Goal: Task Accomplishment & Management: Use online tool/utility

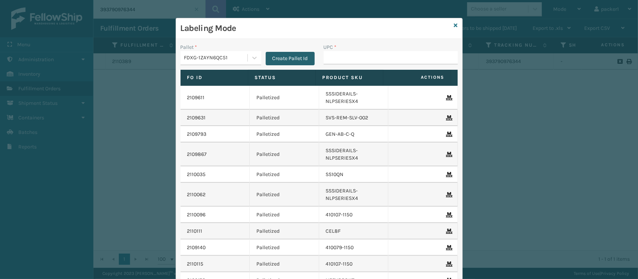
click at [281, 57] on button "Create Pallet Id" at bounding box center [290, 58] width 49 height 13
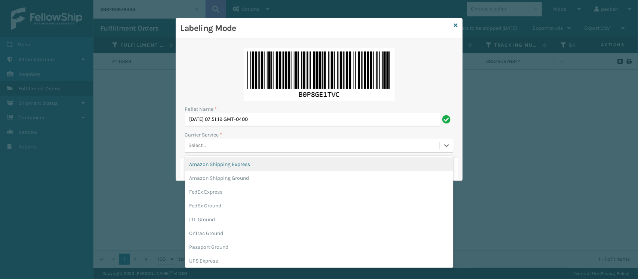
click at [221, 141] on div "Select..." at bounding box center [312, 146] width 254 height 12
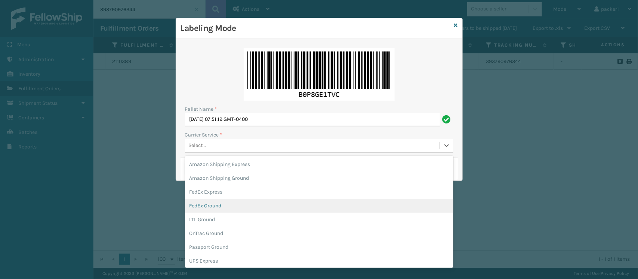
click at [203, 204] on div "FedEx Ground" at bounding box center [319, 206] width 268 height 14
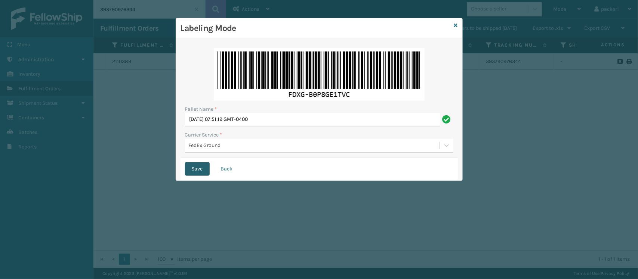
click at [197, 168] on button "Save" at bounding box center [197, 168] width 25 height 13
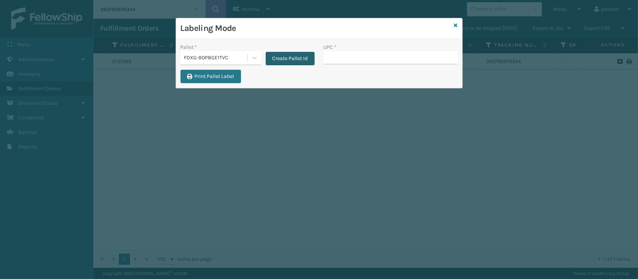
click at [296, 54] on button "Create Pallet Id" at bounding box center [290, 58] width 49 height 13
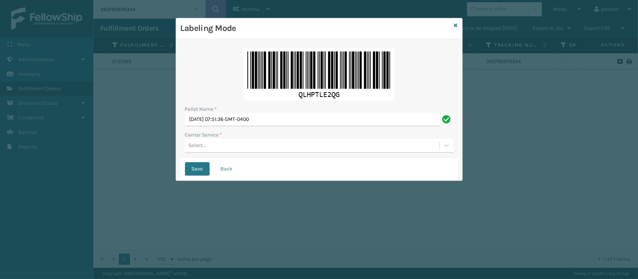
click at [234, 154] on div "Pallet Name * [DATE] 07:51:36 GMT-0400 Carrier Service * Select..." at bounding box center [318, 100] width 277 height 115
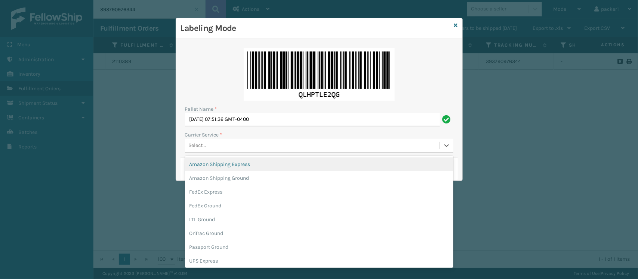
click at [235, 145] on div "Select..." at bounding box center [312, 146] width 254 height 12
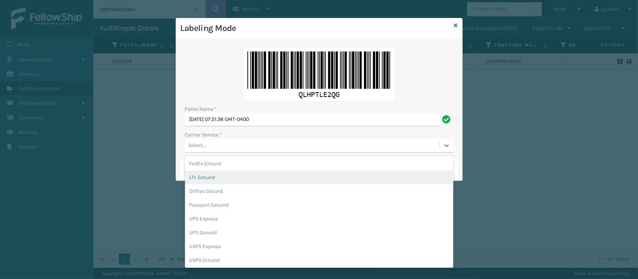
scroll to position [42, 0]
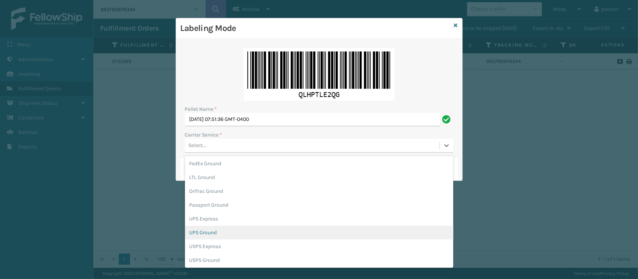
click at [213, 230] on div "UPS Ground" at bounding box center [319, 233] width 268 height 14
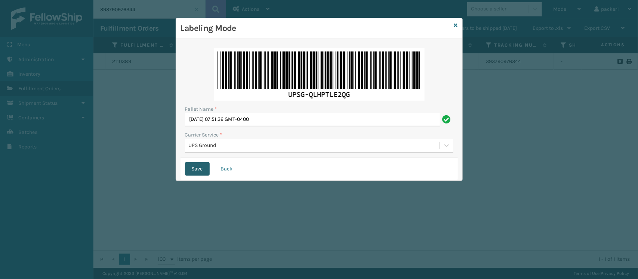
click at [202, 171] on button "Save" at bounding box center [197, 168] width 25 height 13
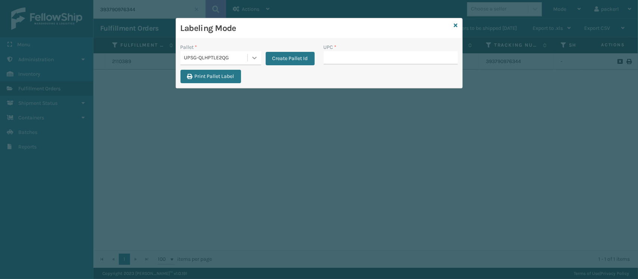
click at [251, 63] on div at bounding box center [254, 57] width 13 height 13
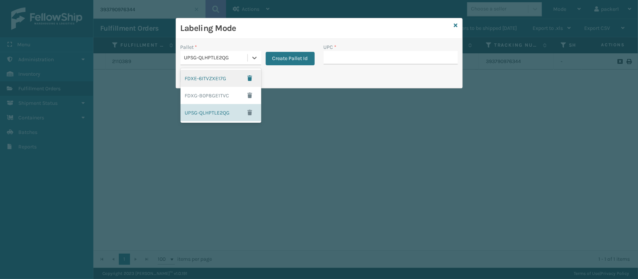
click at [208, 78] on div "FDXE-6ITVZXE17G" at bounding box center [220, 78] width 81 height 17
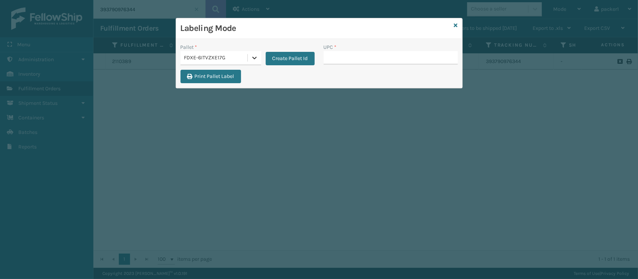
click at [258, 55] on div at bounding box center [254, 57] width 13 height 13
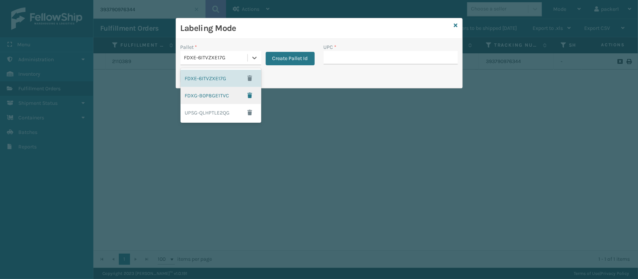
click at [223, 89] on div "FDXG-B0P8GE1TVC" at bounding box center [220, 95] width 81 height 17
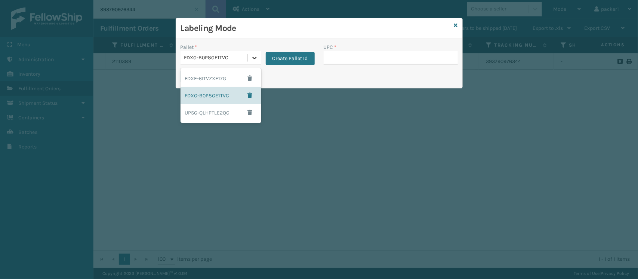
click at [255, 61] on icon at bounding box center [254, 57] width 7 height 7
click at [220, 75] on div "FDXE-6ITVZXE17G" at bounding box center [220, 78] width 81 height 17
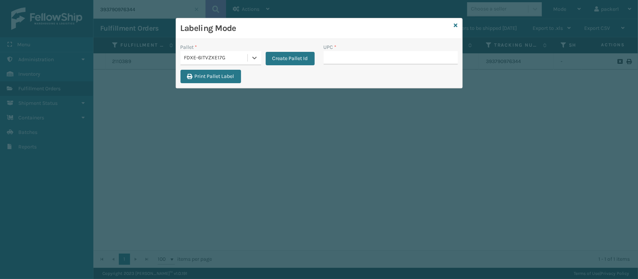
click at [256, 122] on div "Labeling Mode Pallet * option FDXE-6ITVZXE17G, selected. 0 results available. S…" at bounding box center [319, 139] width 638 height 279
click at [359, 62] on input "UPC *" at bounding box center [390, 57] width 134 height 13
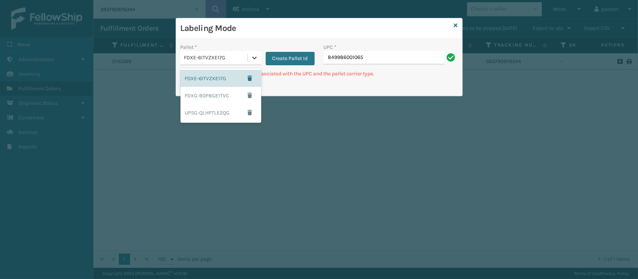
click at [254, 56] on icon at bounding box center [254, 57] width 7 height 7
click at [225, 92] on div "FDXG-B0P8GE1TVC" at bounding box center [220, 95] width 81 height 17
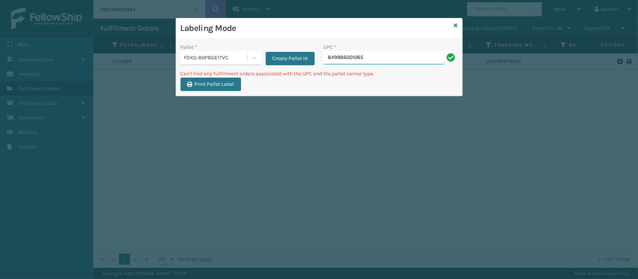
click at [409, 62] on input "849986001065" at bounding box center [383, 57] width 121 height 13
